Goal: Transaction & Acquisition: Purchase product/service

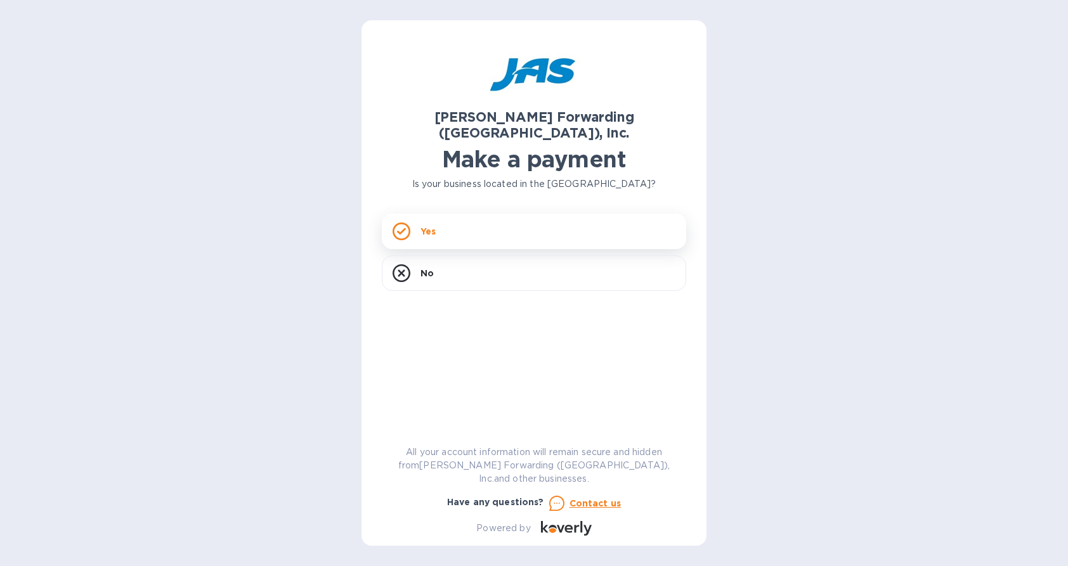
click at [431, 225] on p "Yes" at bounding box center [427, 231] width 15 height 13
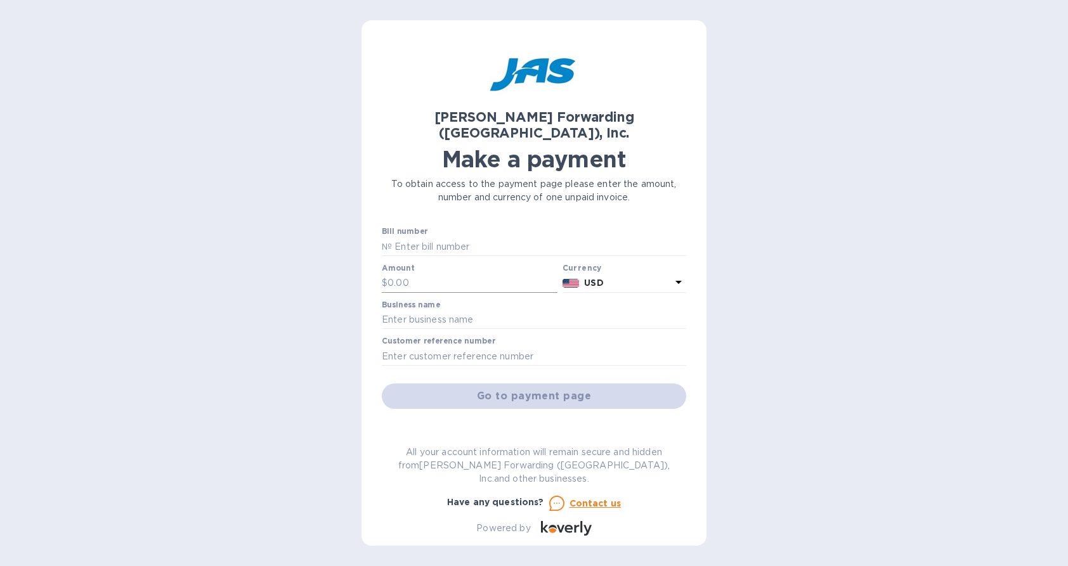
click at [432, 274] on input "text" at bounding box center [472, 283] width 170 height 19
type input "322.69"
click at [435, 311] on input "text" at bounding box center [534, 320] width 304 height 19
type input "GOLD TELECOM INC"
type input "S509141532"
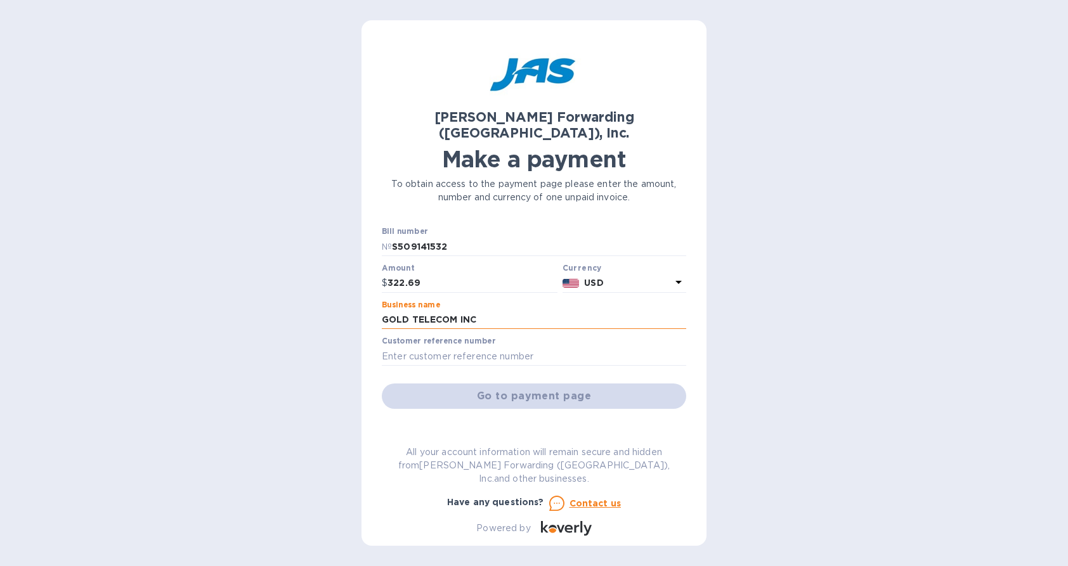
type input "Single Entry Bond payment"
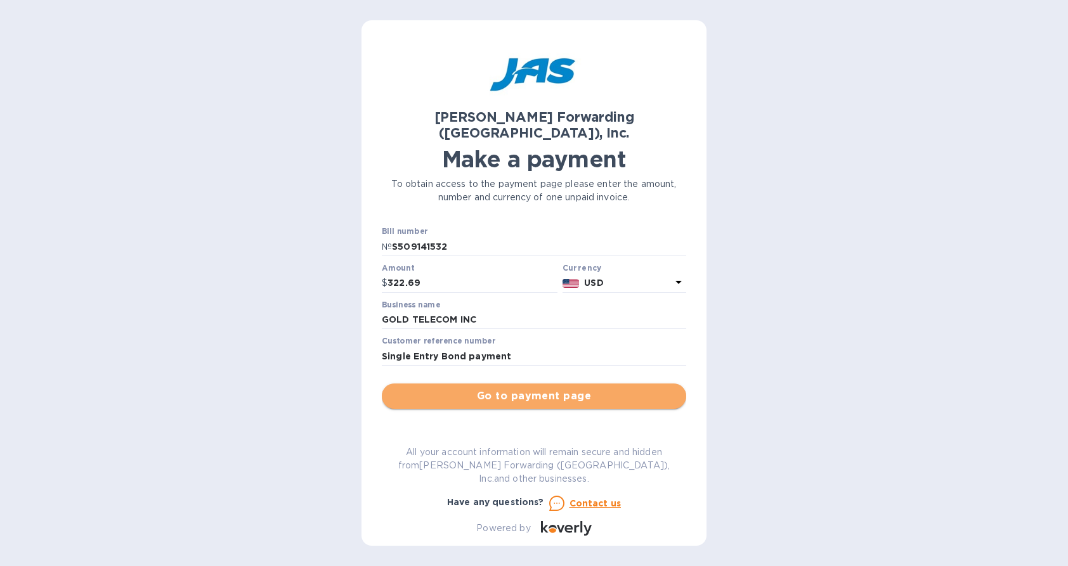
click at [554, 389] on span "Go to payment page" at bounding box center [534, 396] width 284 height 15
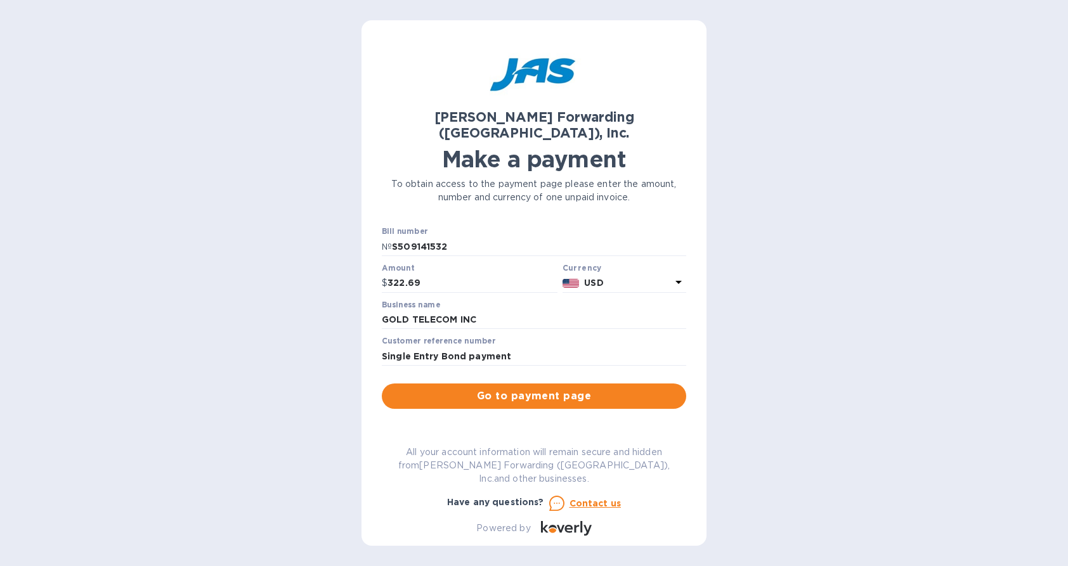
drag, startPoint x: 554, startPoint y: 377, endPoint x: 479, endPoint y: 244, distance: 152.2
click at [506, 282] on div "Bill number № S509141532 Amount $ 322.69 Currency USD Business name GOLD TELECO…" at bounding box center [533, 318] width 309 height 187
